Goal: Information Seeking & Learning: Get advice/opinions

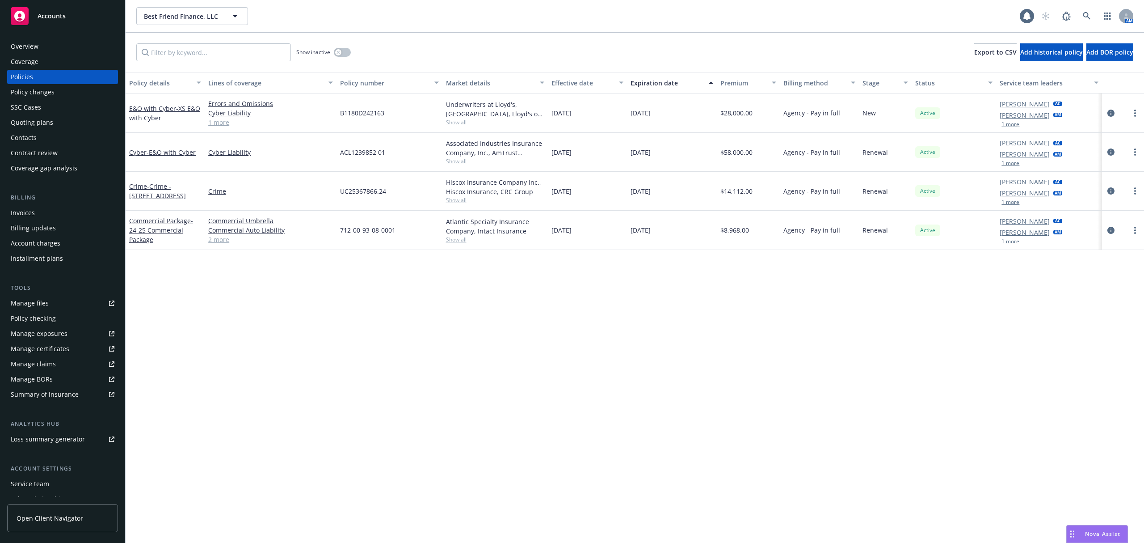
scroll to position [55, 0]
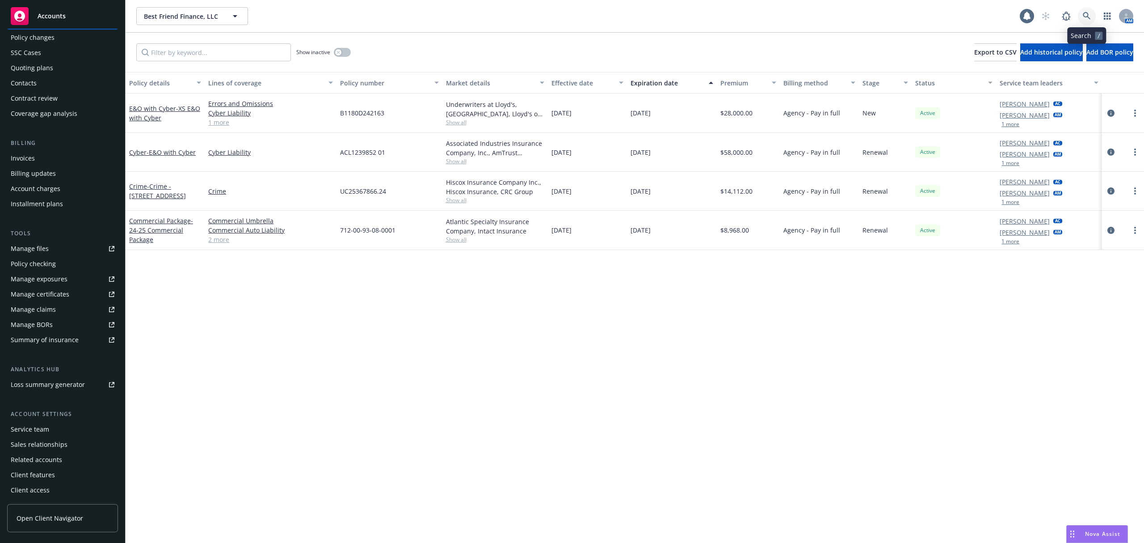
click at [1082, 21] on link at bounding box center [1087, 16] width 18 height 18
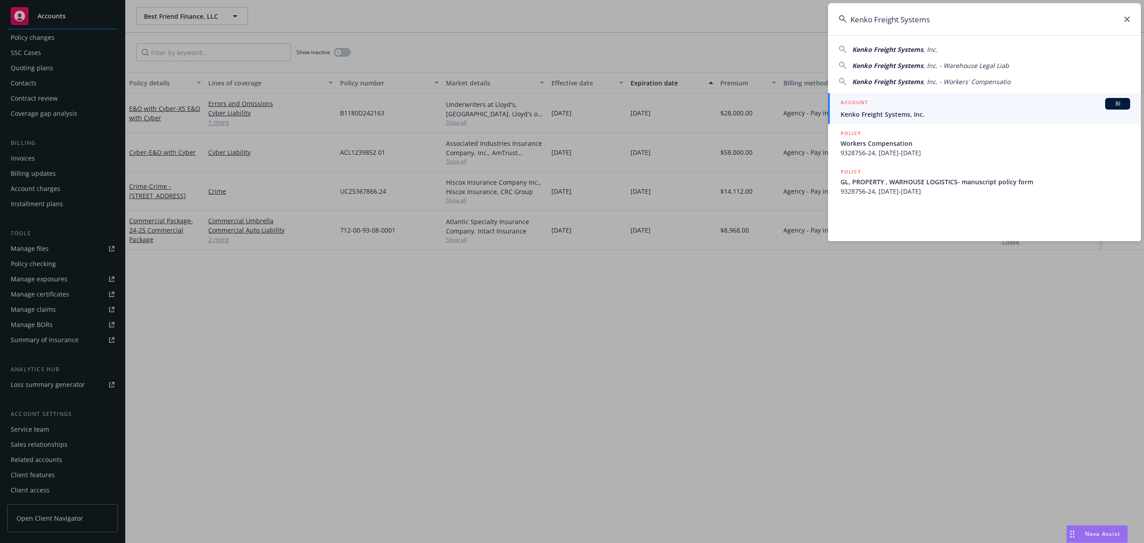
type input "Kenko Freight Systems"
click at [1021, 104] on div "ACCOUNT BI" at bounding box center [986, 104] width 290 height 12
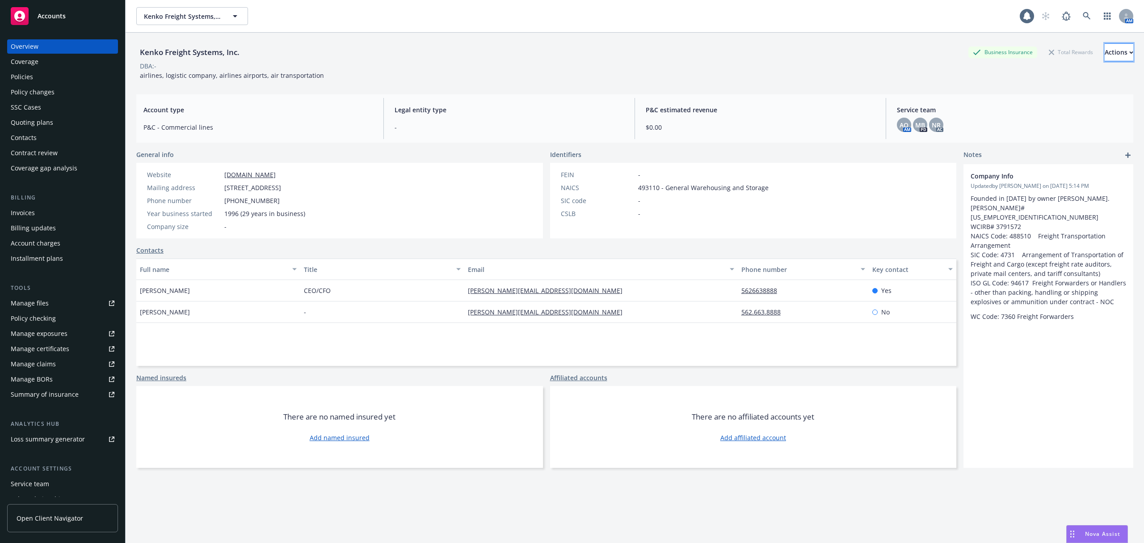
click at [1105, 52] on div "Actions" at bounding box center [1119, 52] width 29 height 17
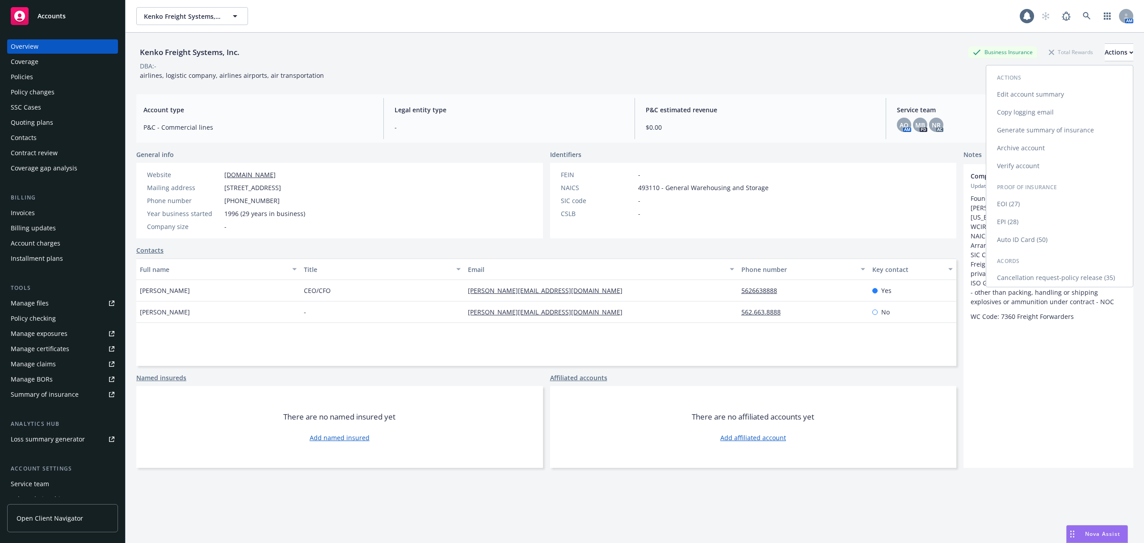
click at [1001, 110] on link "Copy logging email" at bounding box center [1060, 112] width 147 height 18
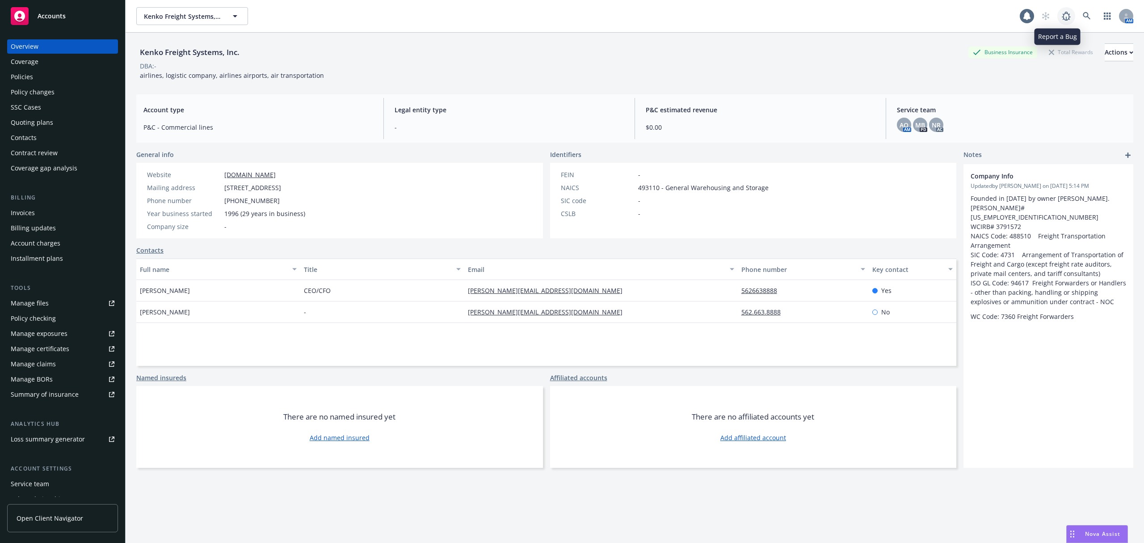
click at [1065, 14] on link at bounding box center [1067, 16] width 18 height 18
click at [1078, 13] on link at bounding box center [1087, 16] width 18 height 18
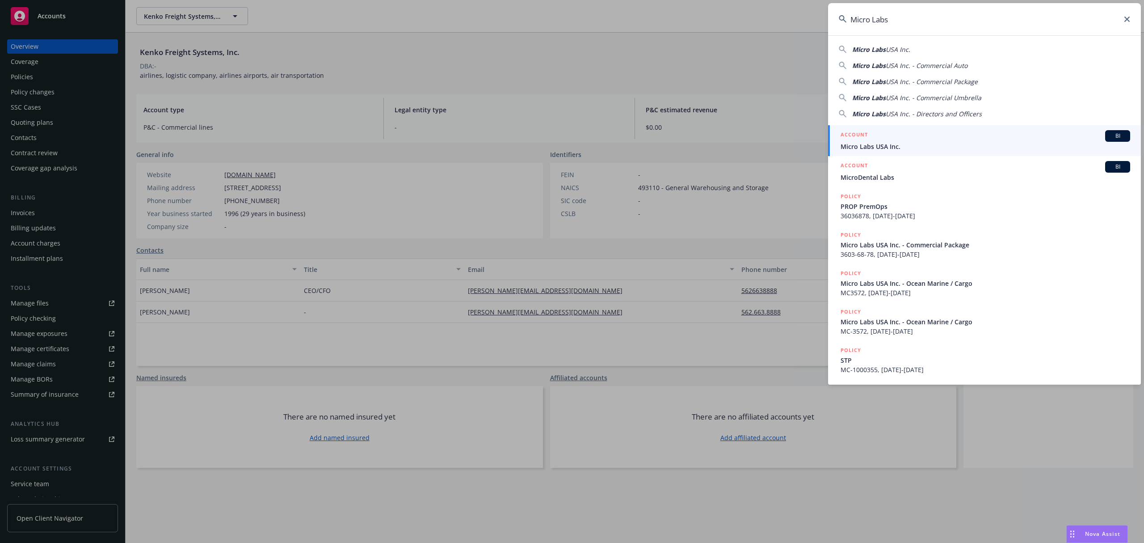
type input "Micro Labs"
click at [891, 136] on div "ACCOUNT BI" at bounding box center [986, 136] width 290 height 12
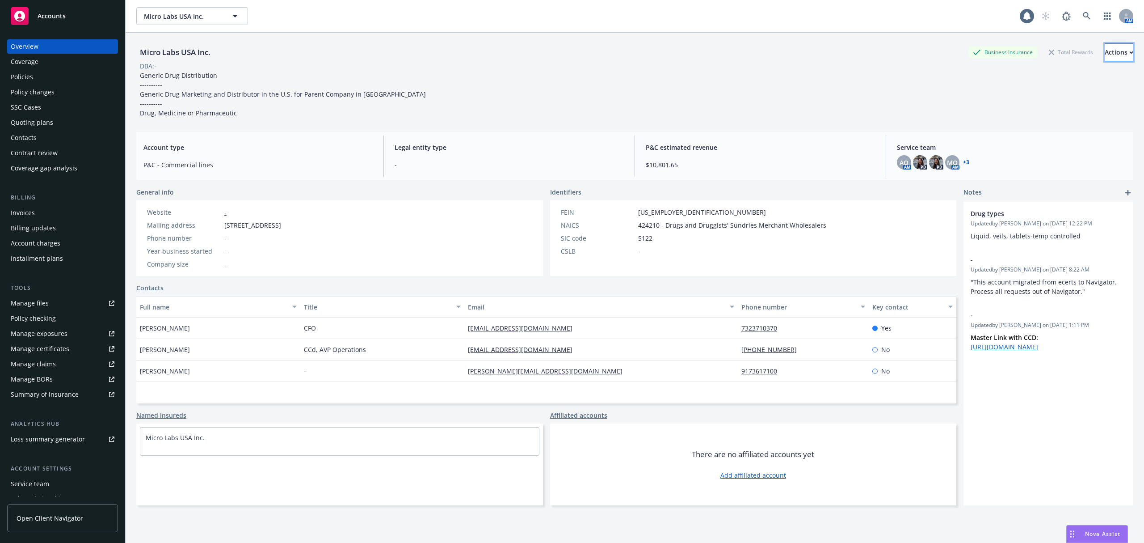
click at [1105, 50] on div "Actions" at bounding box center [1119, 52] width 29 height 17
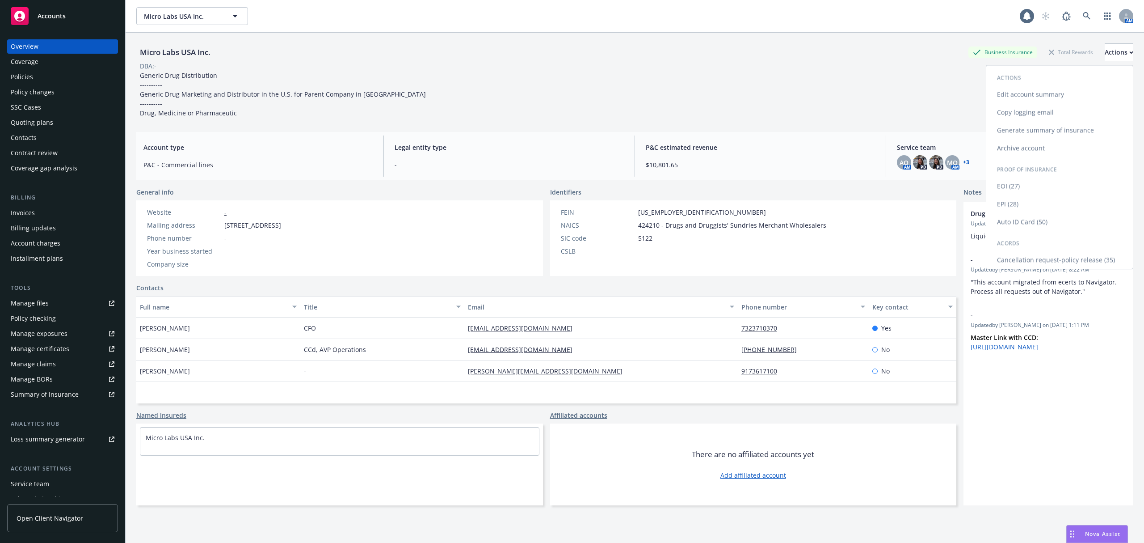
click at [994, 108] on link "Copy logging email" at bounding box center [1060, 112] width 147 height 18
click at [228, 48] on div "Micro Labs USA Inc. Business Insurance Total Rewards Actions" at bounding box center [634, 52] width 997 height 18
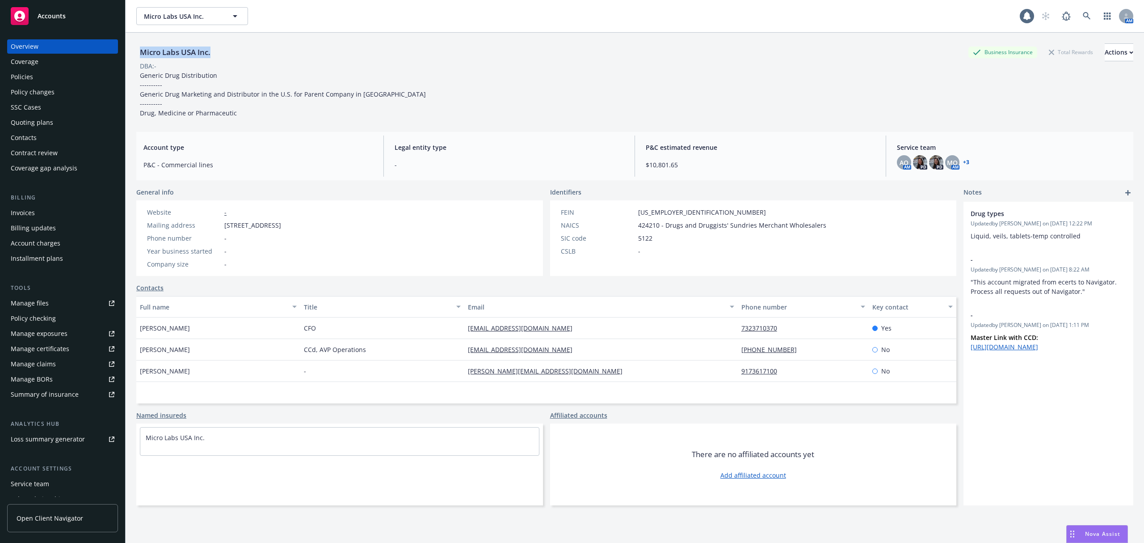
drag, startPoint x: 220, startPoint y: 53, endPoint x: 139, endPoint y: 56, distance: 80.5
click at [139, 56] on div "Micro Labs USA Inc. Business Insurance Total Rewards Actions" at bounding box center [634, 52] width 997 height 18
copy div "Micro Labs USA Inc."
drag, startPoint x: 571, startPoint y: 327, endPoint x: 449, endPoint y: 337, distance: 122.0
click at [449, 337] on div "Akshay Agrawal CFO akshayagrawal@microlabs.in 7323710370 Yes" at bounding box center [546, 327] width 820 height 21
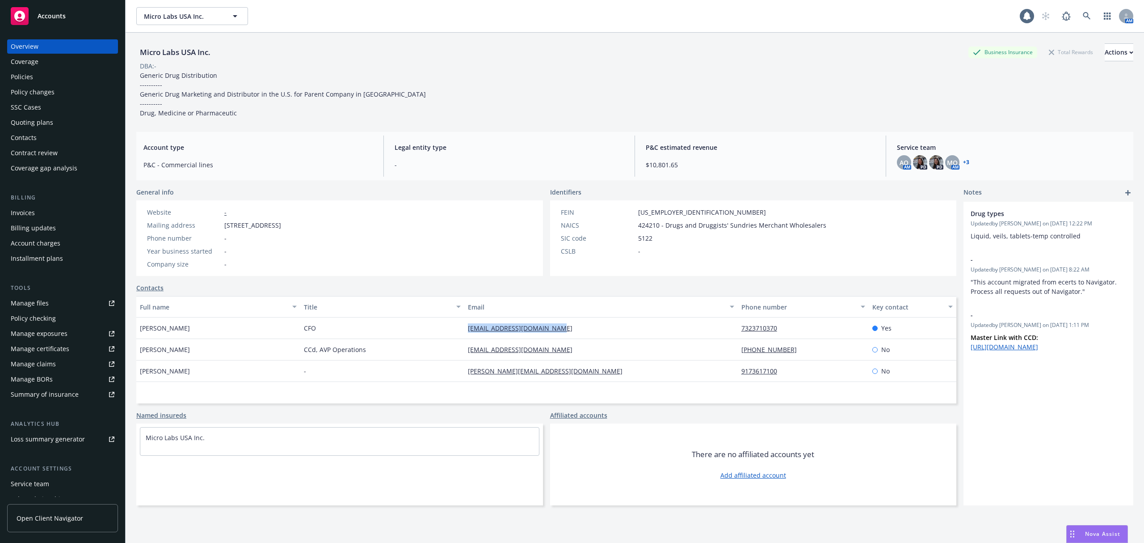
copy div "akshayagrawal@microlabs.in"
drag, startPoint x: 557, startPoint y: 374, endPoint x: 458, endPoint y: 376, distance: 98.8
click at [458, 376] on div "Girija Jain - girija.jain@microlabs.in 9173617100 No" at bounding box center [546, 370] width 820 height 21
copy div "girija.jain@microlabs.in"
drag, startPoint x: 516, startPoint y: 349, endPoint x: 445, endPoint y: 356, distance: 71.0
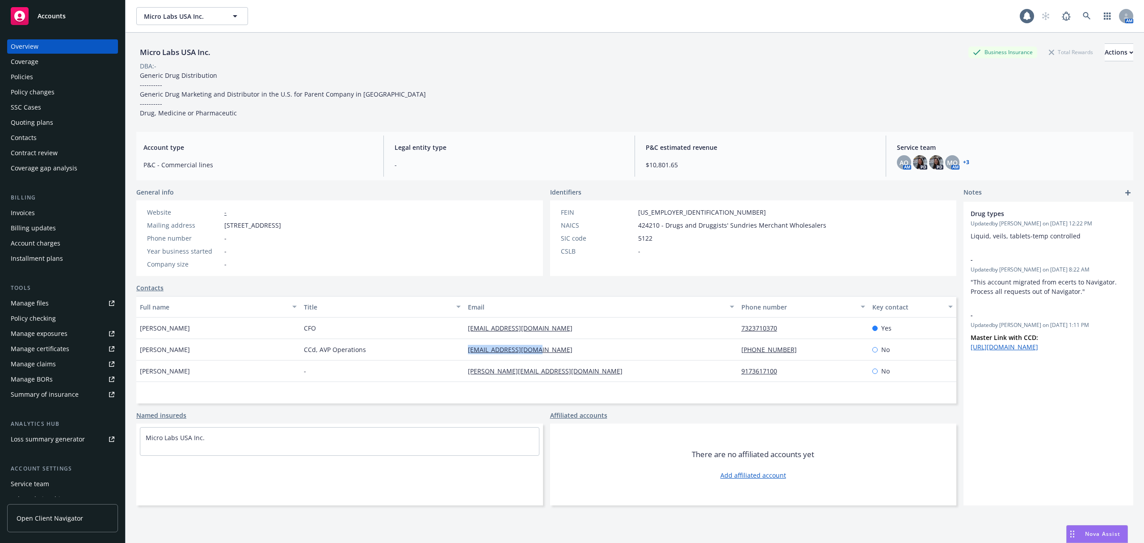
click at [445, 356] on div "Umesh Jayakumar CCd, AVP Operations umeshkj@microlabs.in (609) 606-7102 No" at bounding box center [546, 349] width 820 height 21
copy div "umeshkj@microlabs.in"
click at [1078, 20] on link at bounding box center [1087, 16] width 18 height 18
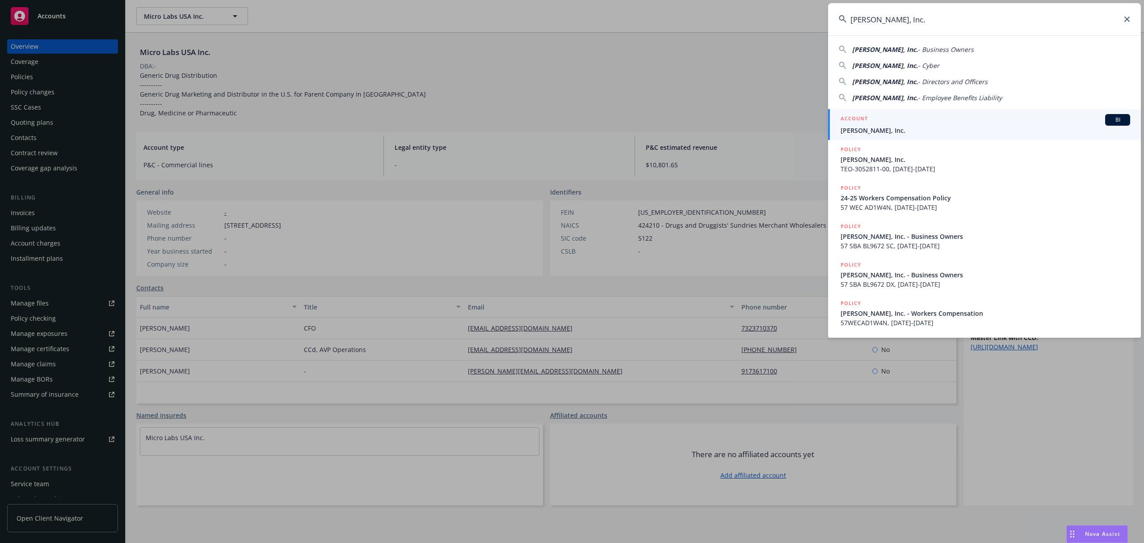
type input "[PERSON_NAME], Inc."
click at [874, 122] on div "ACCOUNT BI" at bounding box center [986, 120] width 290 height 12
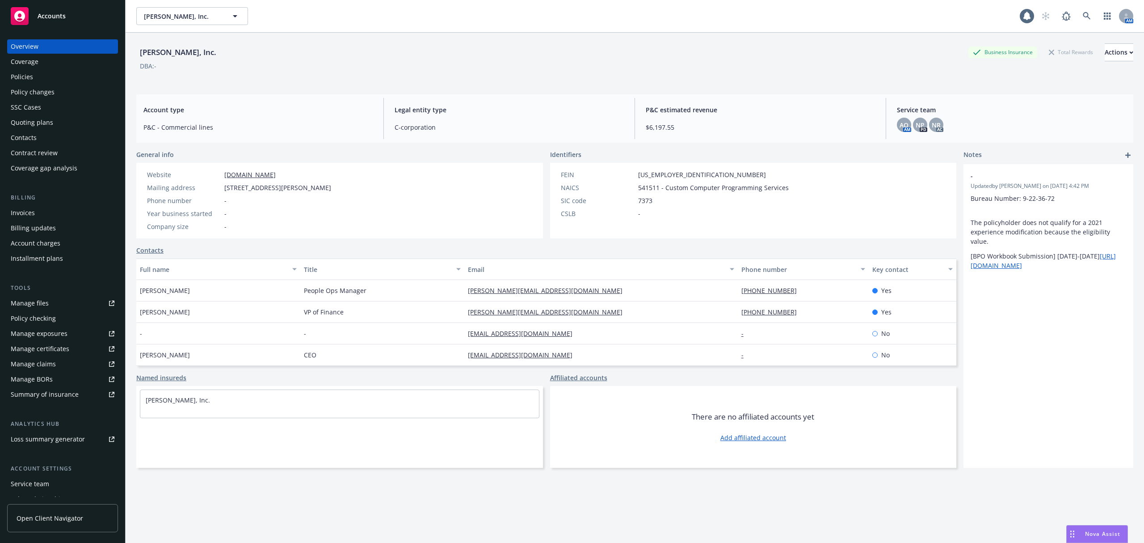
click at [65, 122] on div "Quoting plans" at bounding box center [63, 122] width 104 height 14
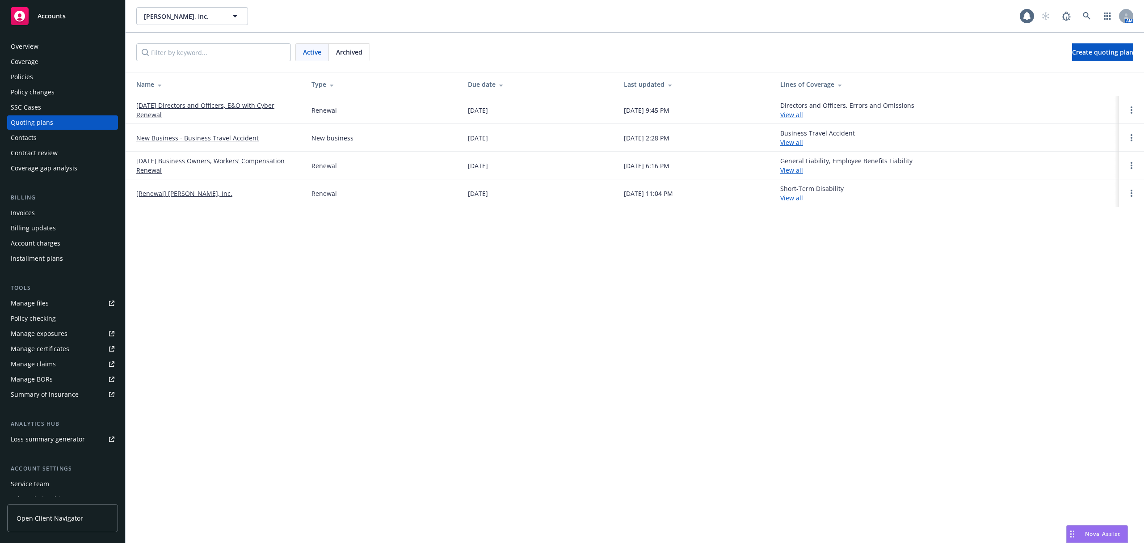
click at [166, 104] on link "[DATE] Directors and Officers, E&O with Cyber Renewal" at bounding box center [216, 110] width 161 height 19
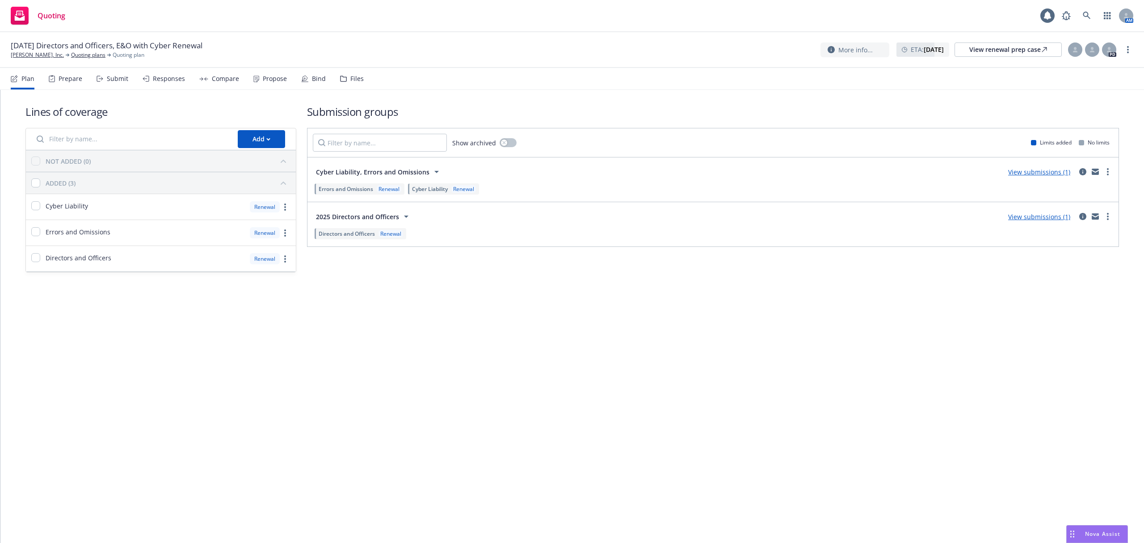
click at [265, 82] on div "Propose" at bounding box center [275, 78] width 24 height 7
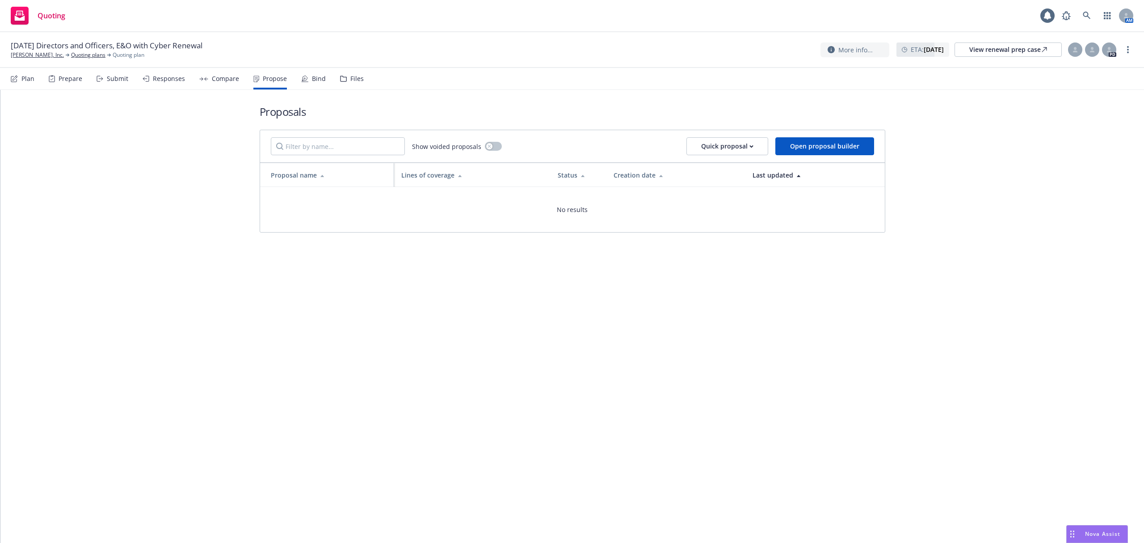
click at [148, 73] on div "Responses" at bounding box center [164, 78] width 42 height 21
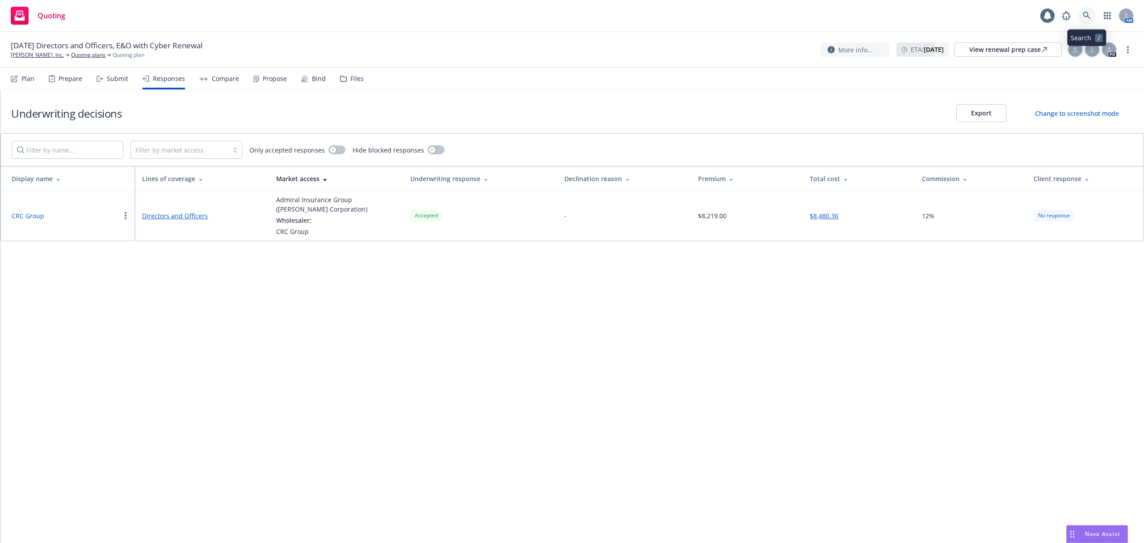
click at [1084, 13] on icon at bounding box center [1087, 16] width 8 height 8
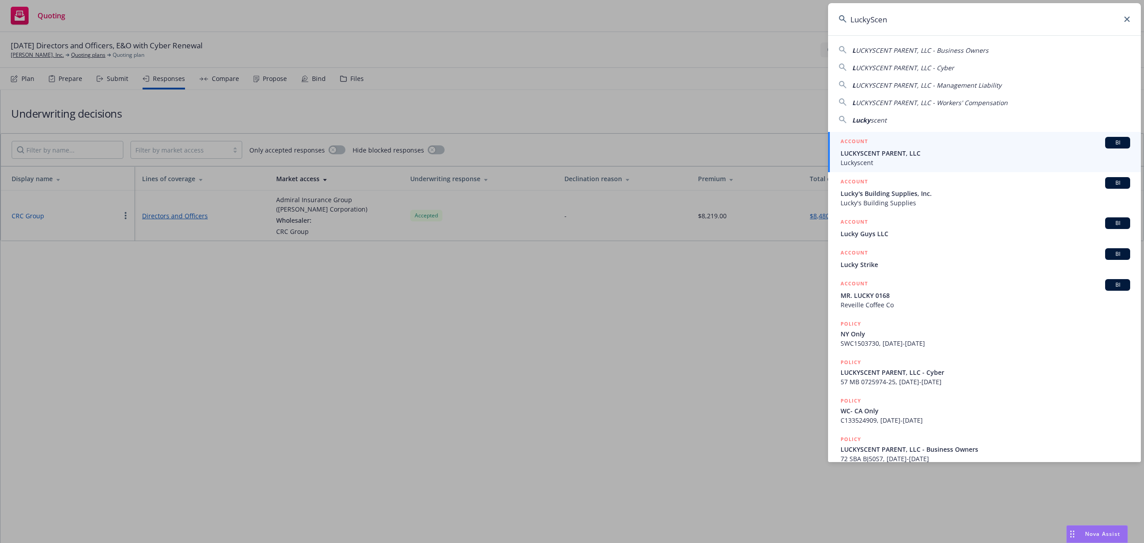
type input "LuckyScent"
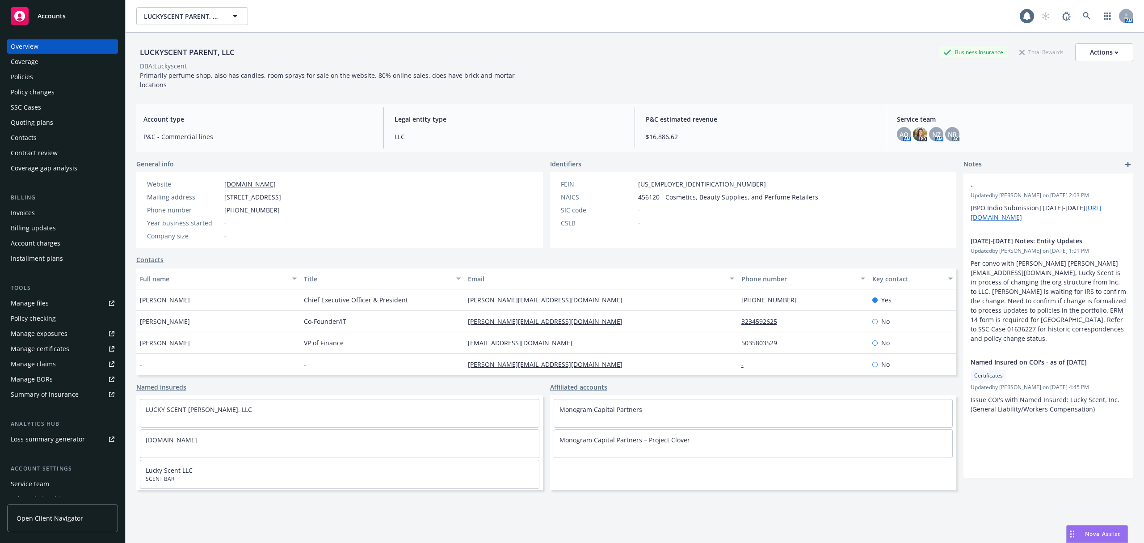
click at [1095, 535] on span "Nova Assist" at bounding box center [1102, 534] width 35 height 8
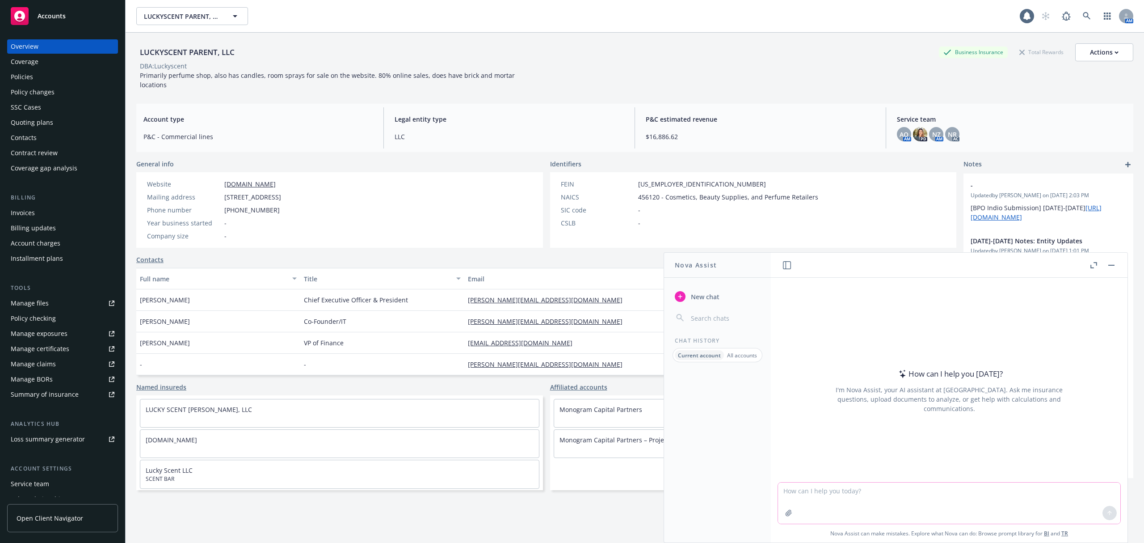
click at [811, 487] on textarea at bounding box center [949, 502] width 342 height 41
paste textarea "Our underwriting guidelines have changed regarding entities being put on the po…"
type textarea "Please help me draft a response to this email for Luckyscent Parent: Our underw…"
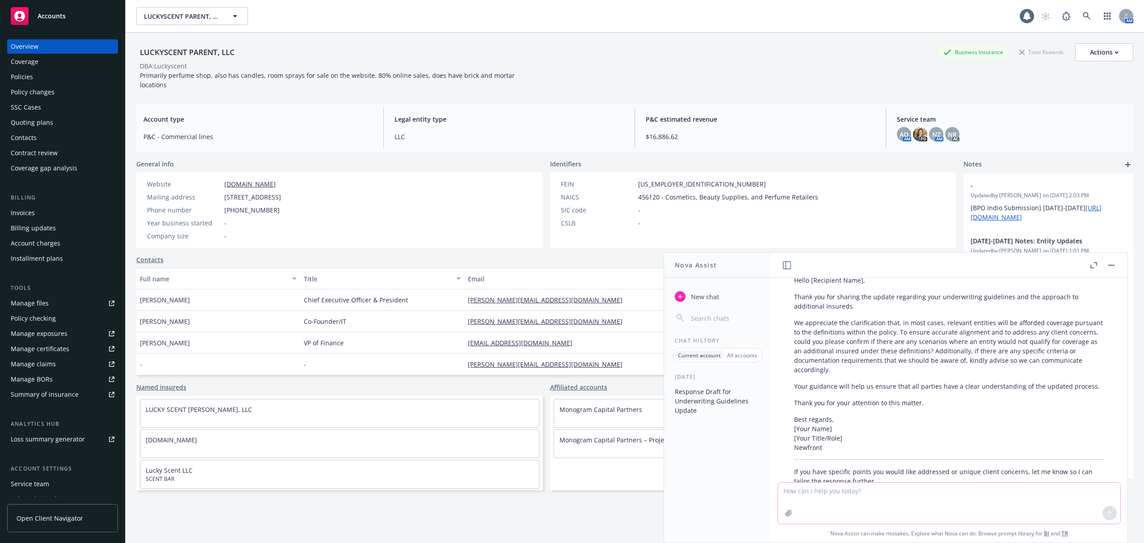
scroll to position [81, 0]
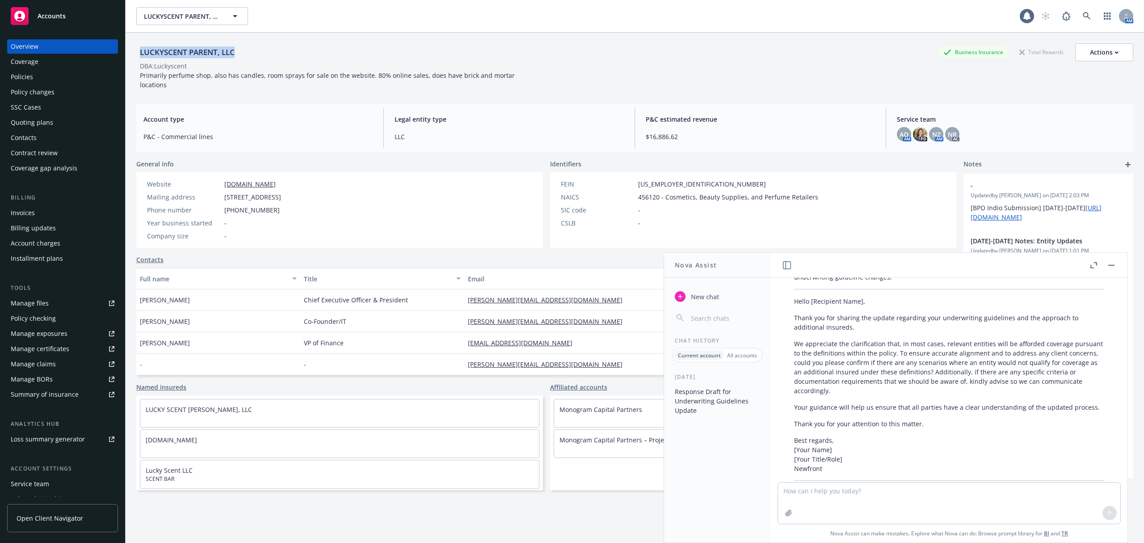
drag, startPoint x: 235, startPoint y: 54, endPoint x: 129, endPoint y: 52, distance: 106.0
click at [129, 52] on div "LUCKYSCENT PARENT, LLC Business Insurance Total Rewards Actions DBA: Luckyscent…" at bounding box center [635, 304] width 1019 height 543
copy div "LUCKYSCENT PARENT, LLC"
drag, startPoint x: 40, startPoint y: 101, endPoint x: 47, endPoint y: 97, distance: 8.2
click at [40, 101] on div "SSC Cases" at bounding box center [63, 107] width 104 height 14
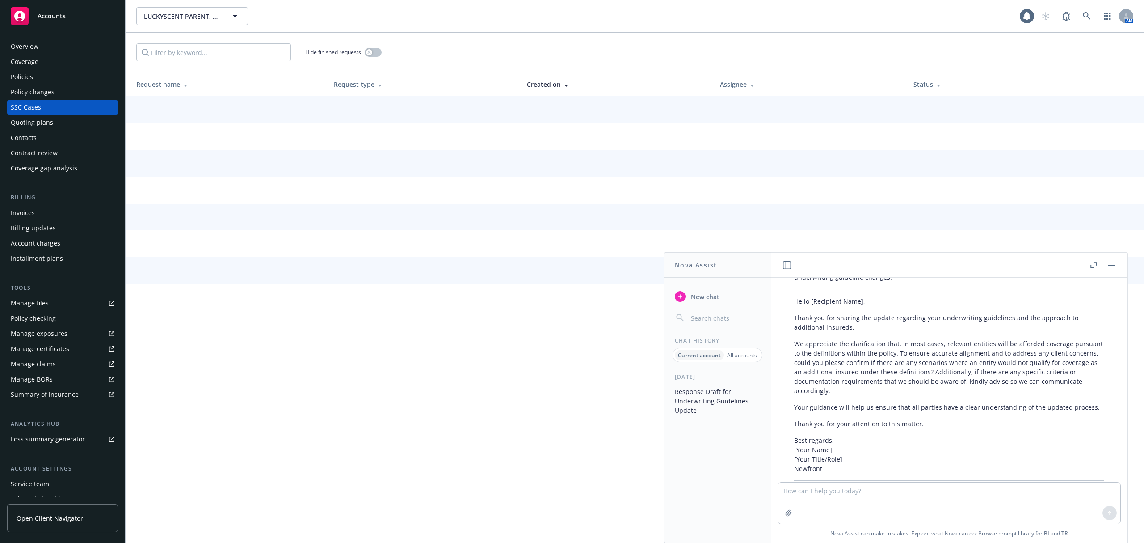
click at [48, 97] on div "Policy changes" at bounding box center [33, 92] width 44 height 14
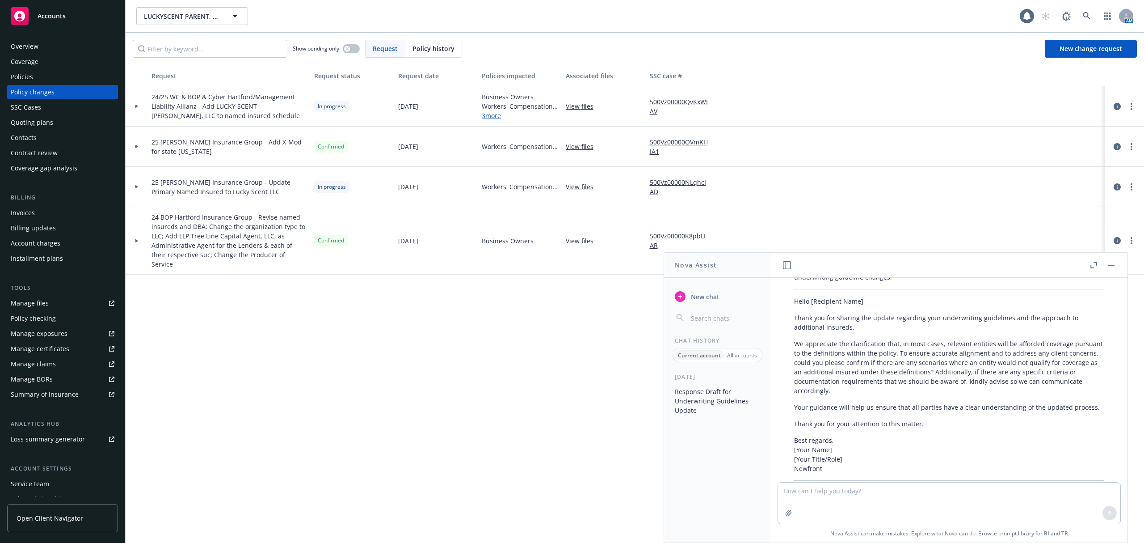
click at [676, 101] on link "500Vz00000QvKxWIAV" at bounding box center [683, 106] width 67 height 19
click at [1088, 10] on link at bounding box center [1087, 16] width 18 height 18
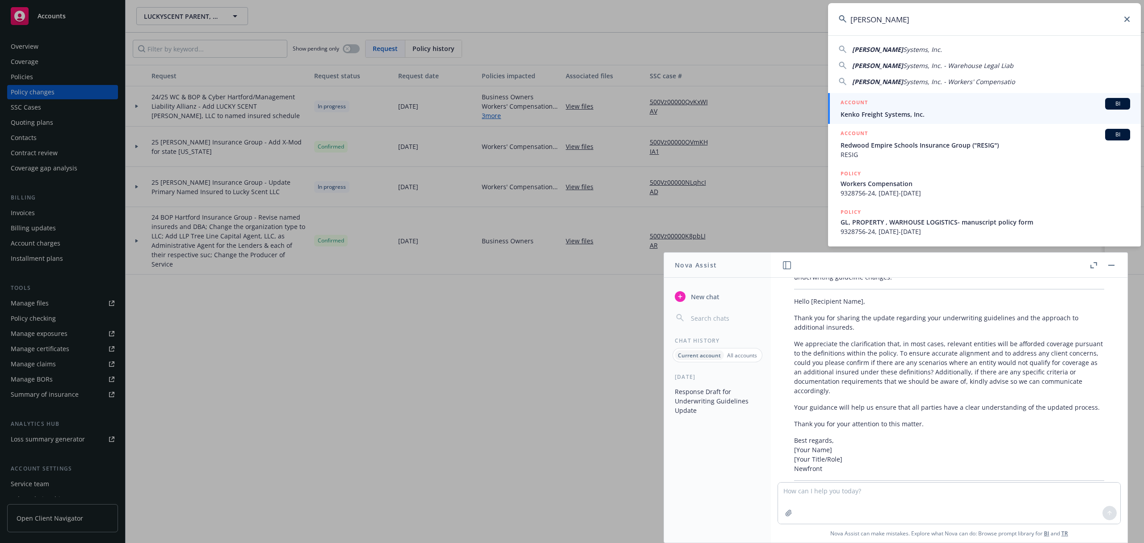
type input "Kenko Freight"
click at [923, 103] on div "ACCOUNT BI" at bounding box center [986, 104] width 290 height 12
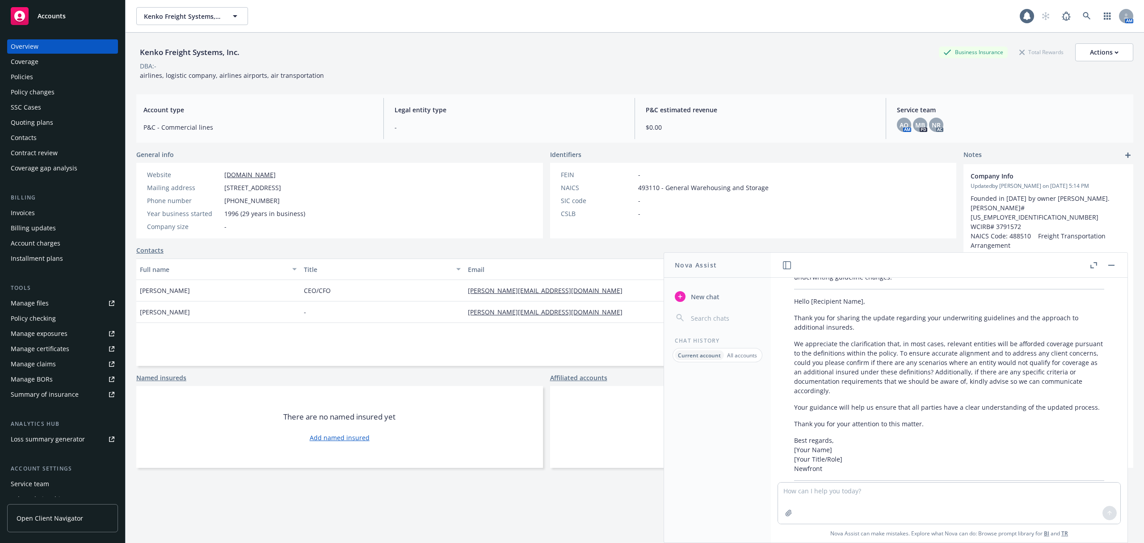
click at [40, 83] on div "Policies" at bounding box center [63, 77] width 104 height 14
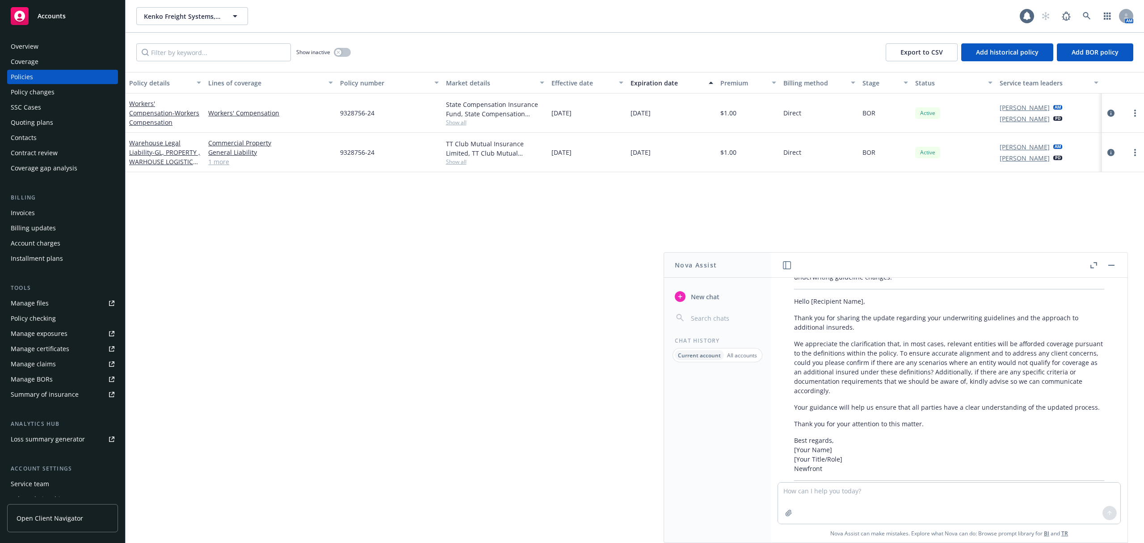
click at [38, 118] on div "Quoting plans" at bounding box center [32, 122] width 42 height 14
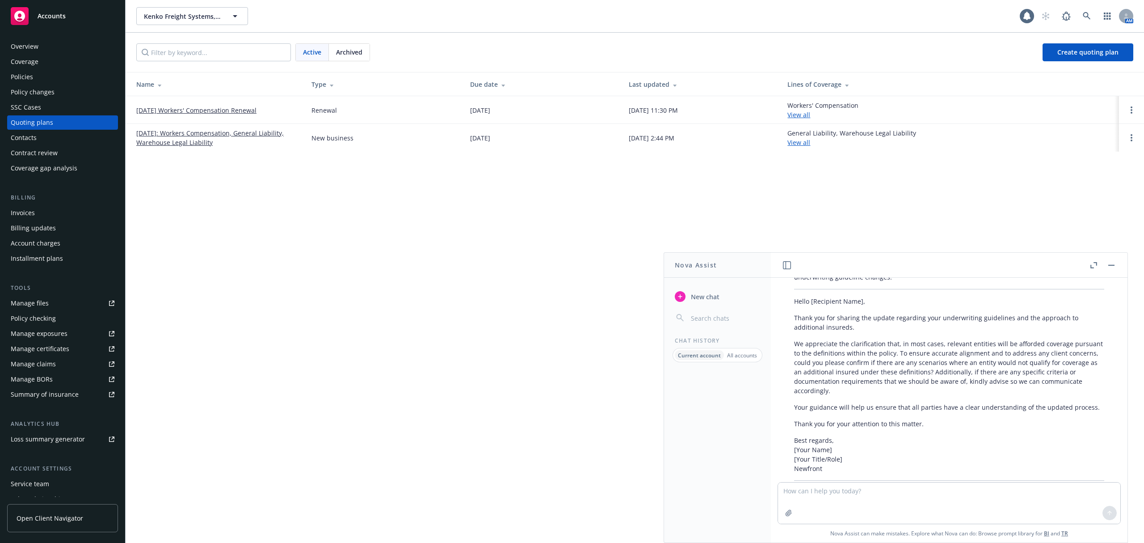
click at [50, 71] on div "Policies" at bounding box center [63, 77] width 104 height 14
